Goal: Navigation & Orientation: Find specific page/section

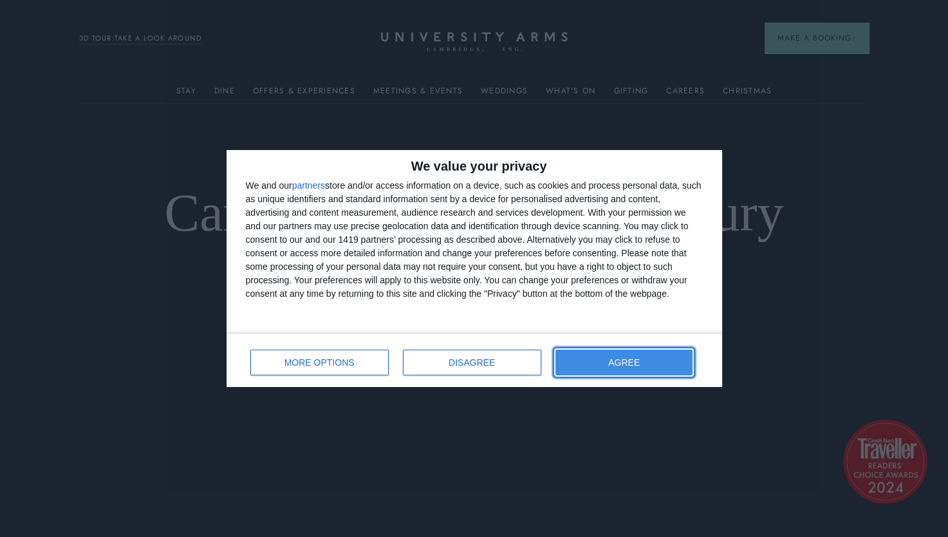
click at [638, 363] on span "AGREE" at bounding box center [624, 362] width 32 height 9
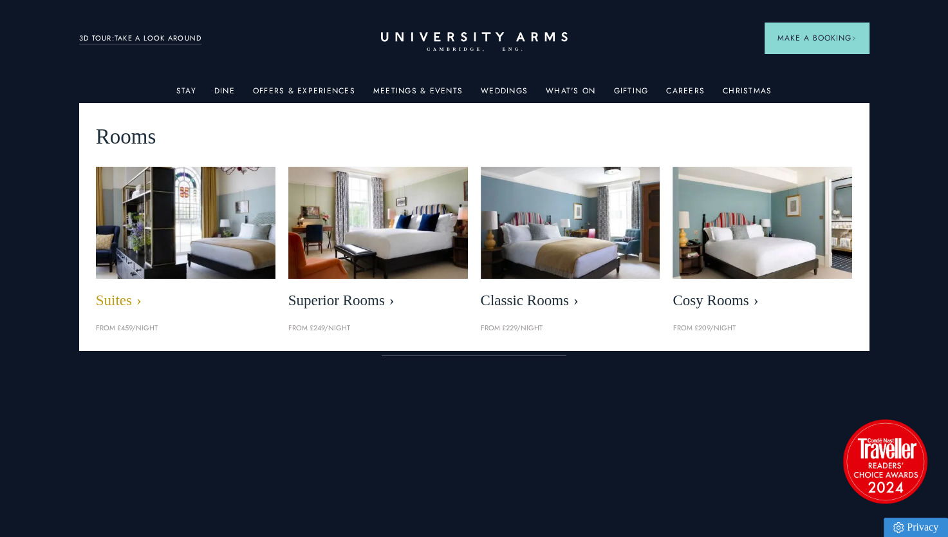
click at [203, 223] on img at bounding box center [185, 222] width 207 height 129
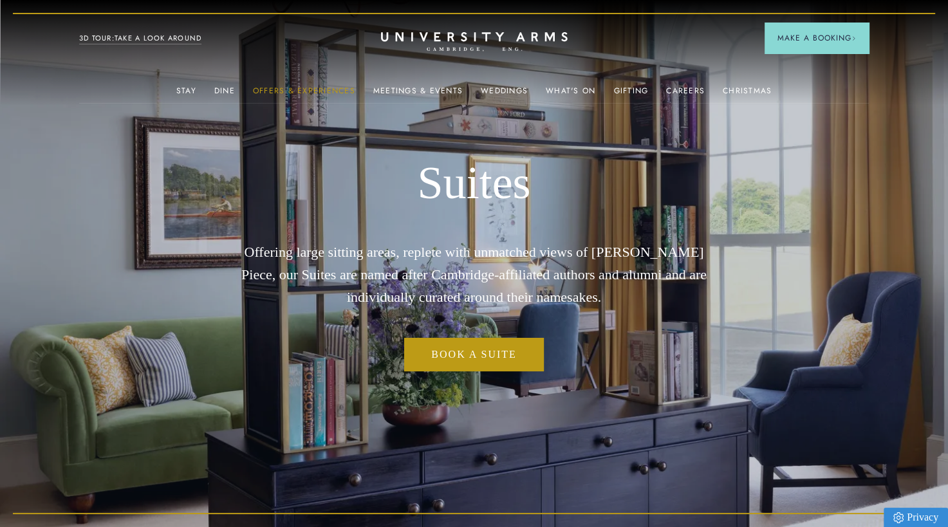
click at [318, 94] on link "Offers & Experiences" at bounding box center [304, 94] width 102 height 17
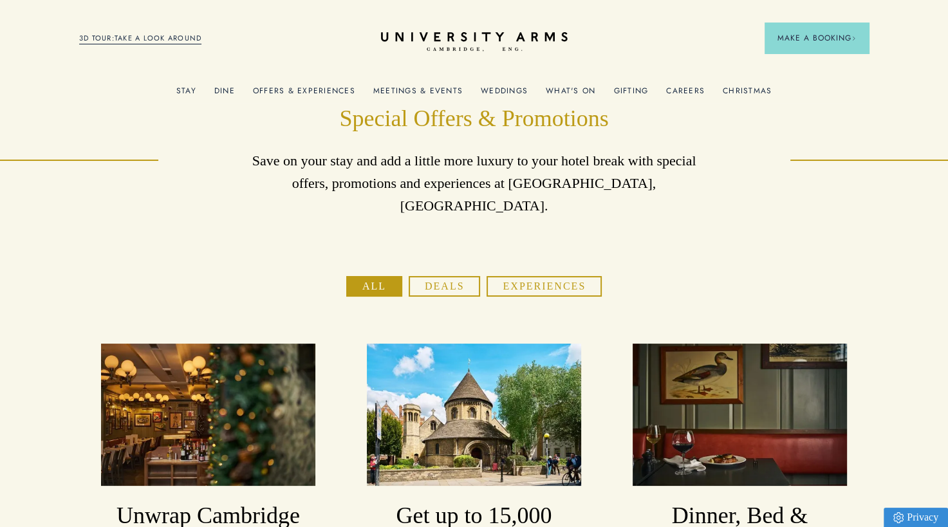
click at [318, 86] on link "Offers & Experiences" at bounding box center [304, 94] width 102 height 17
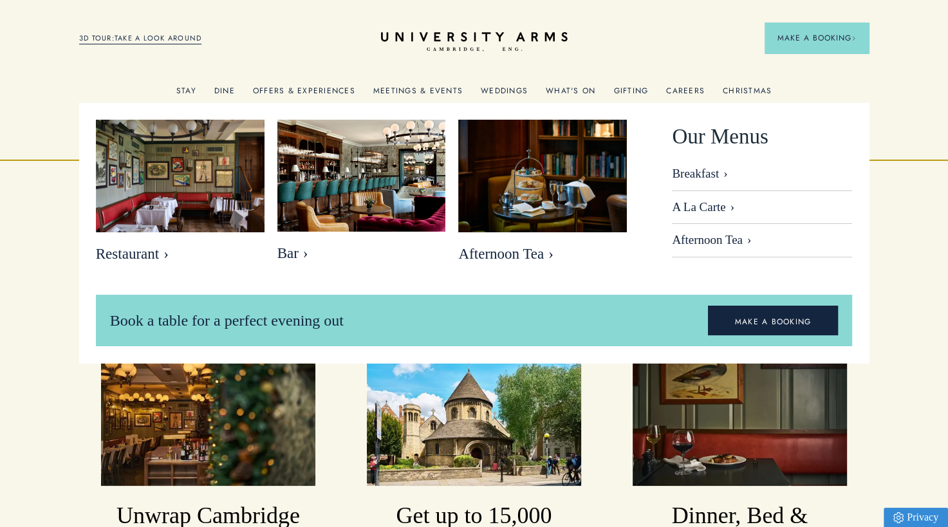
click at [221, 87] on link "Dine" at bounding box center [224, 94] width 21 height 17
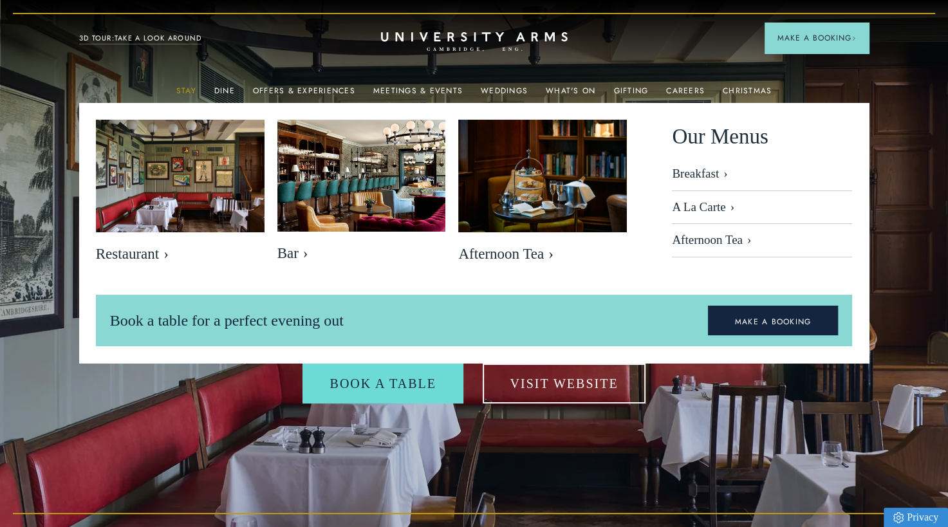
click at [195, 90] on link "Stay" at bounding box center [186, 94] width 20 height 17
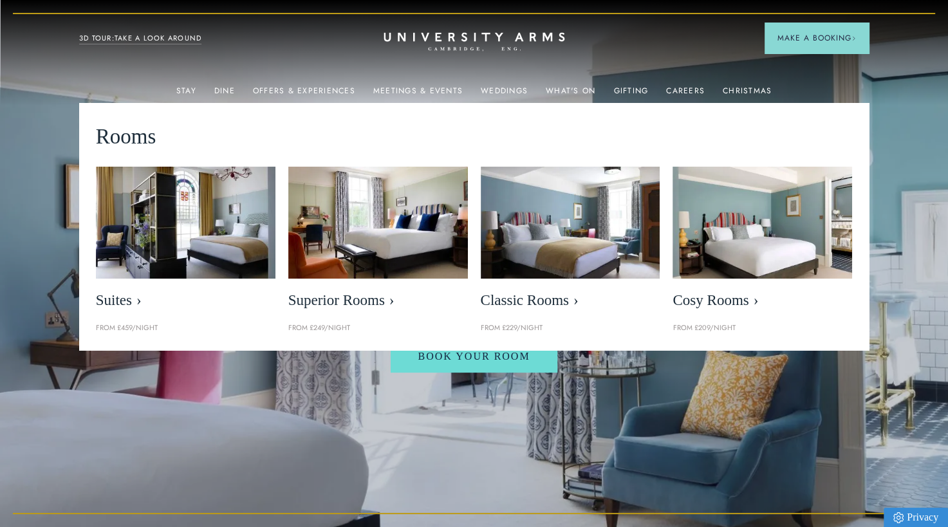
click at [446, 35] on icon "CAMBRIDGE’S LEADING LUXURY HOTEL SINCE [DATE]" at bounding box center [473, 41] width 181 height 19
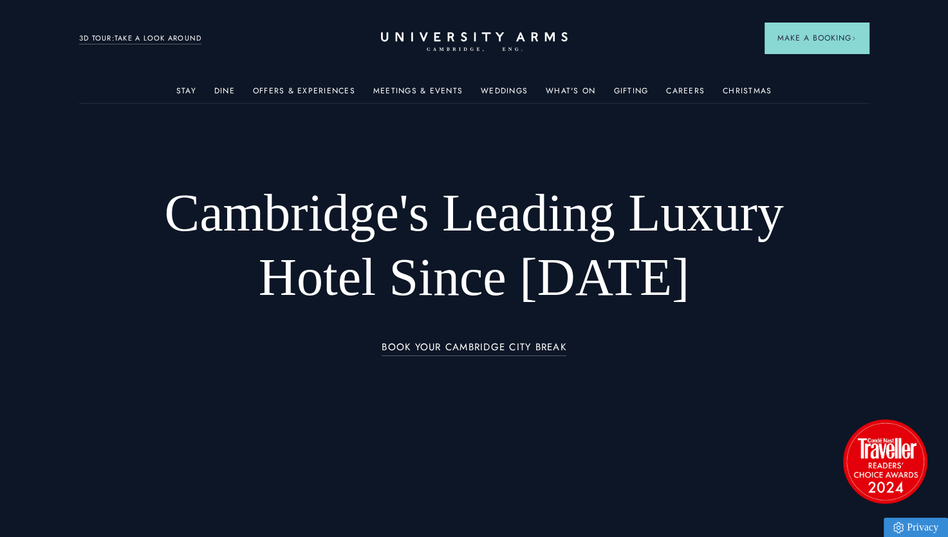
click at [152, 37] on link "3D TOUR:TAKE A LOOK AROUND" at bounding box center [140, 39] width 123 height 12
